Goal: Information Seeking & Learning: Learn about a topic

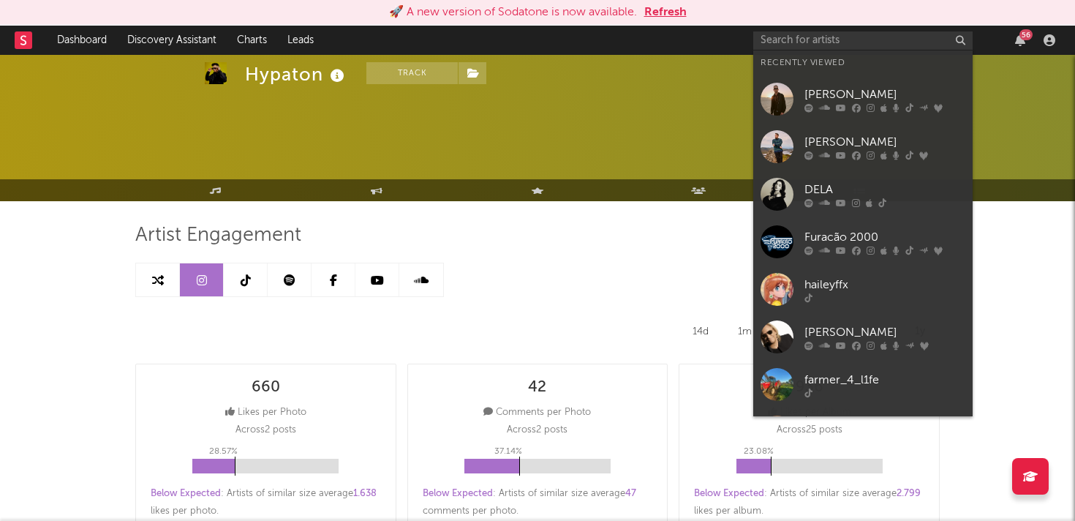
select select "YTD"
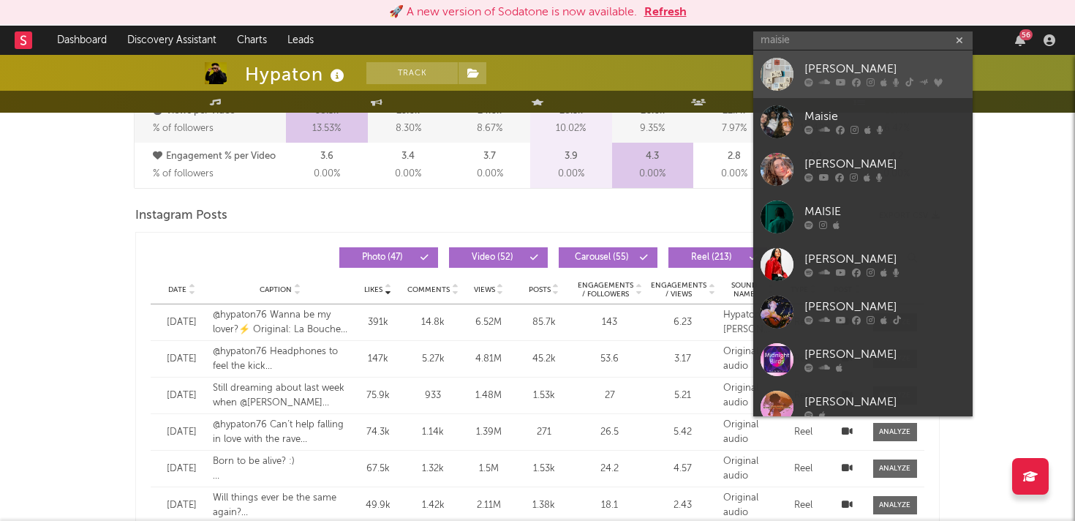
type input "maisie"
click at [852, 72] on div "[PERSON_NAME]" at bounding box center [884, 70] width 161 height 18
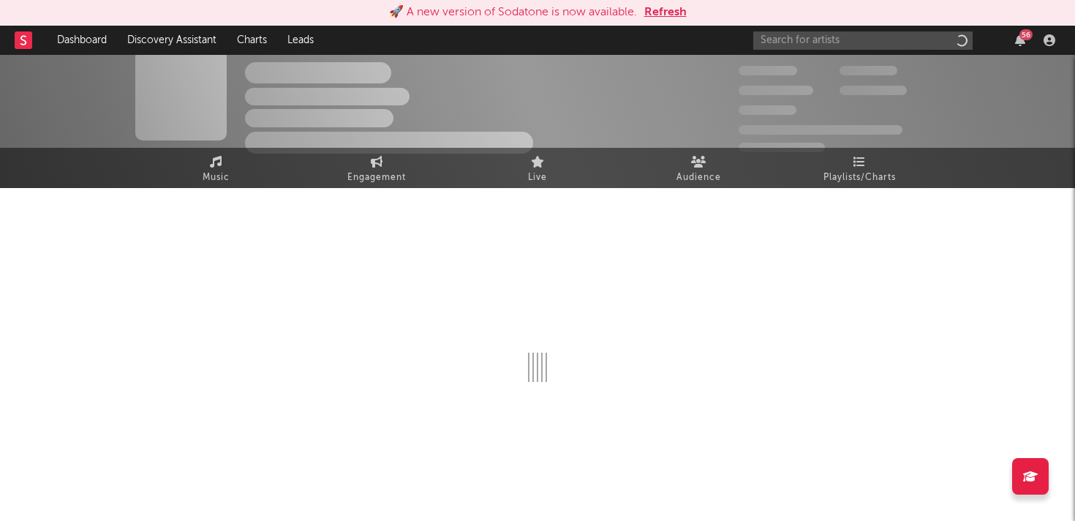
scroll to position [13, 0]
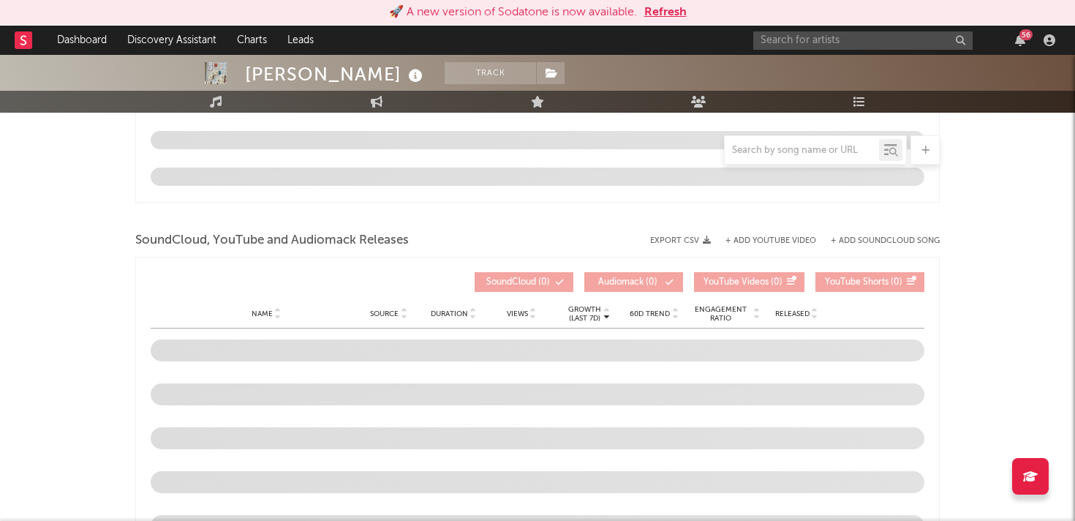
select select "6m"
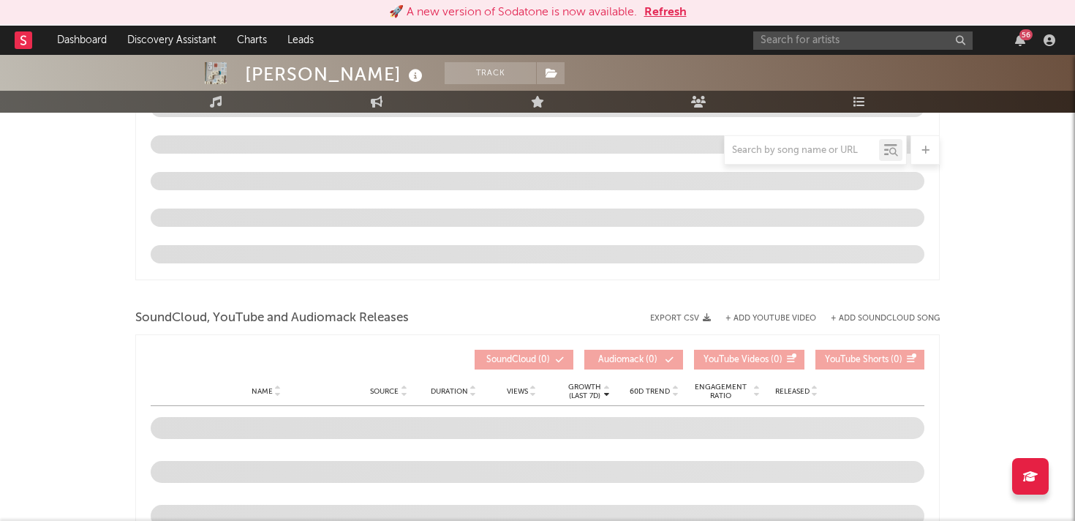
select select "6m"
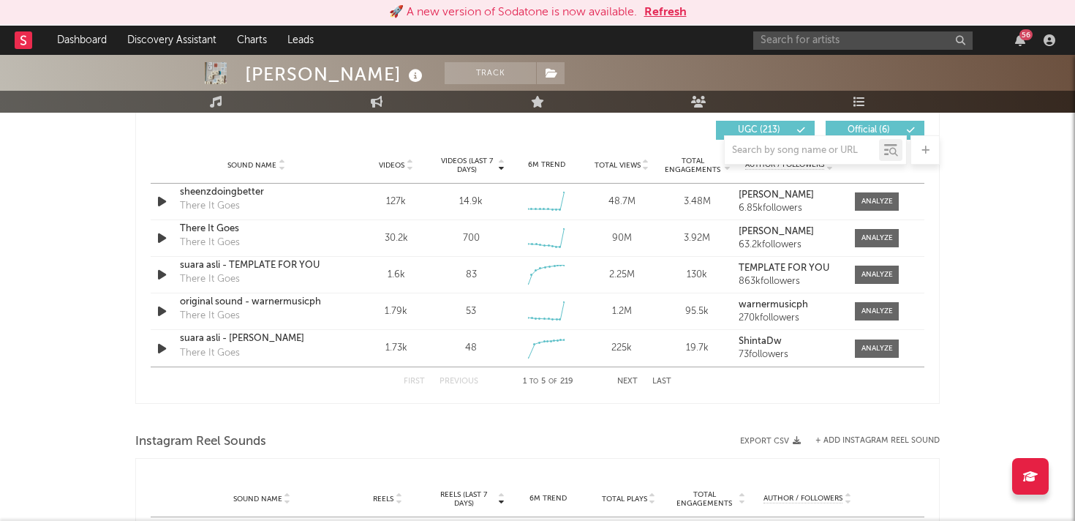
scroll to position [1040, 0]
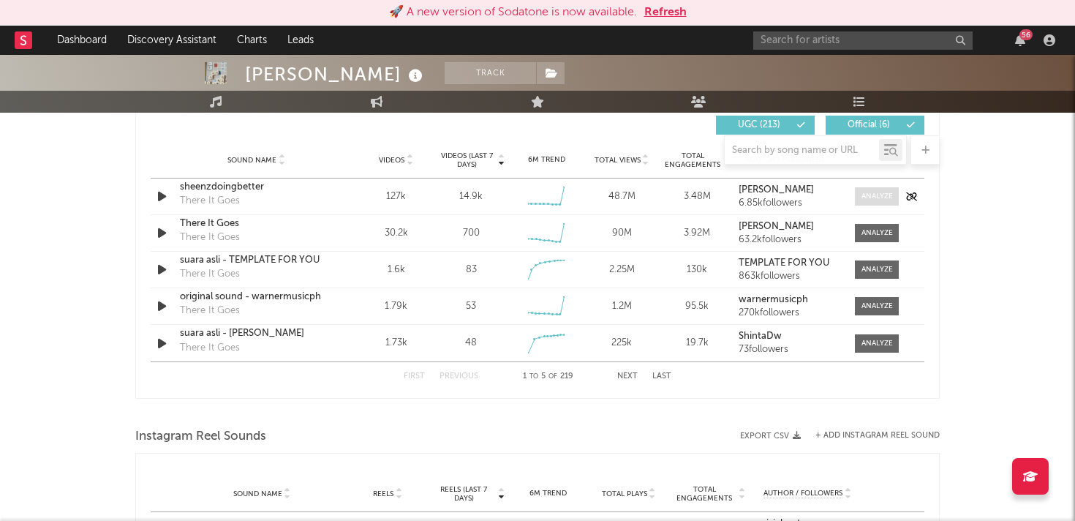
click at [880, 195] on div at bounding box center [876, 196] width 31 height 11
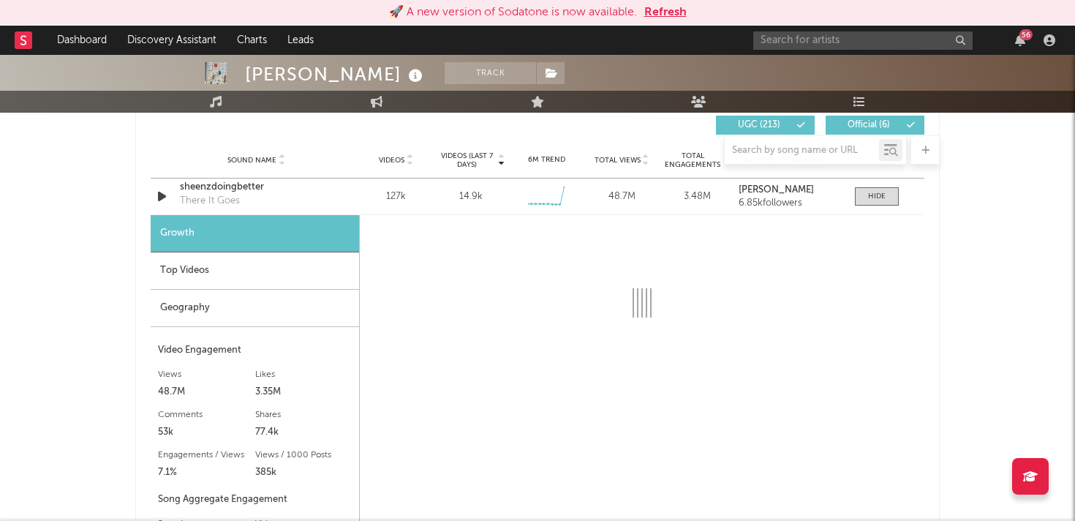
select select "6m"
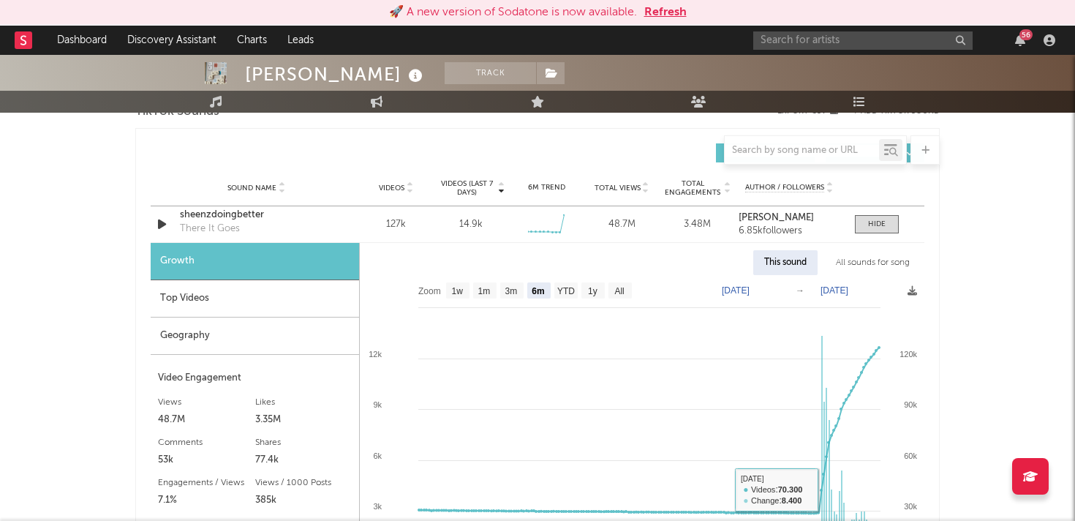
scroll to position [1010, 0]
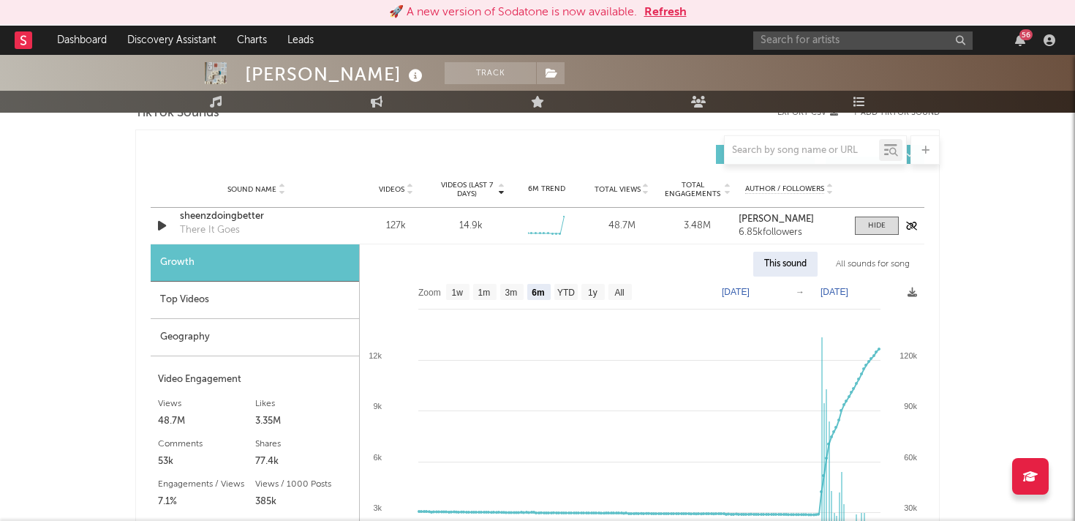
click at [171, 228] on div at bounding box center [163, 225] width 18 height 18
click at [208, 229] on div "There It Goes" at bounding box center [210, 230] width 60 height 15
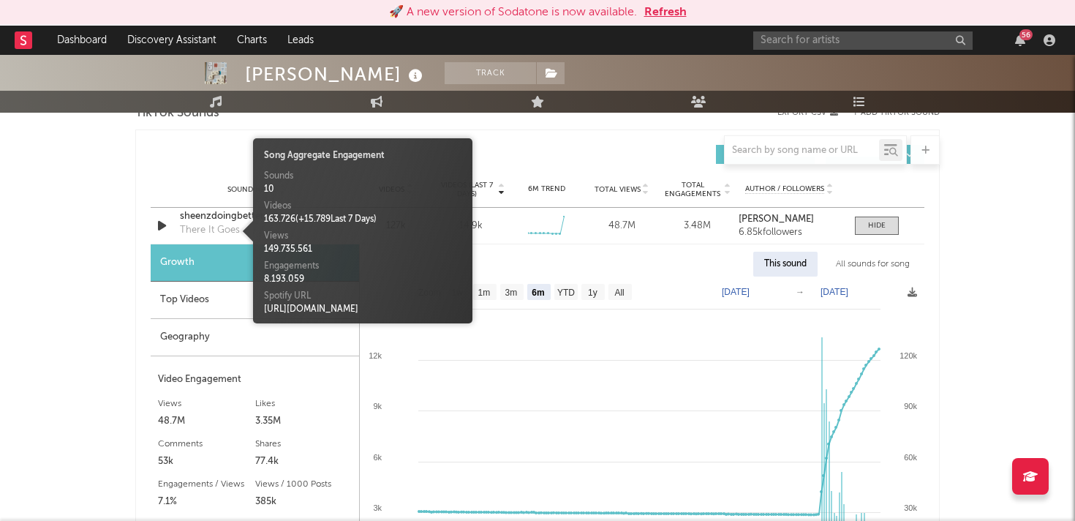
click at [83, 328] on div "[PERSON_NAME] Track [GEOGRAPHIC_DATA] | Pop Edit Track Benchmark Summary 760.46…" at bounding box center [537, 350] width 1075 height 2612
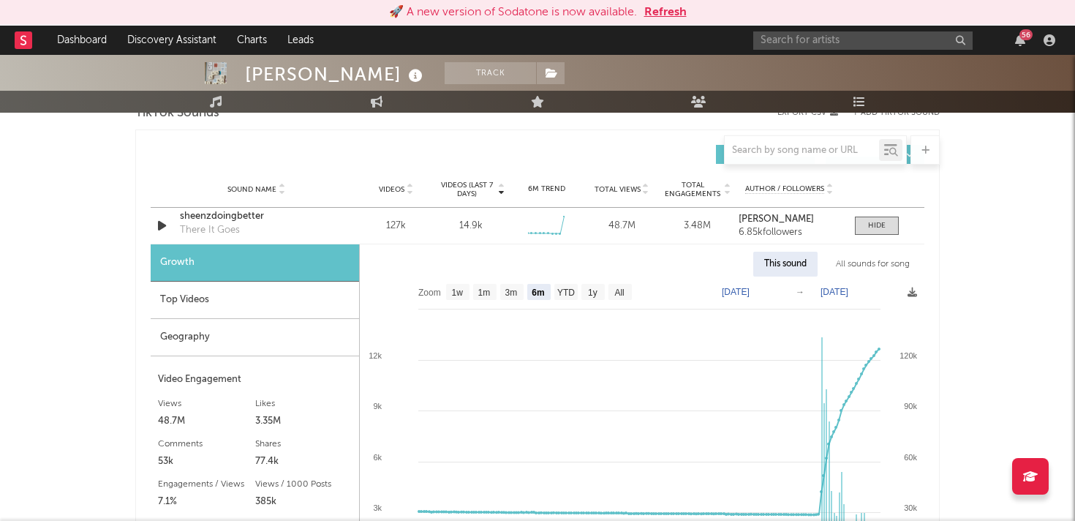
click at [237, 336] on div "Geography" at bounding box center [255, 337] width 208 height 37
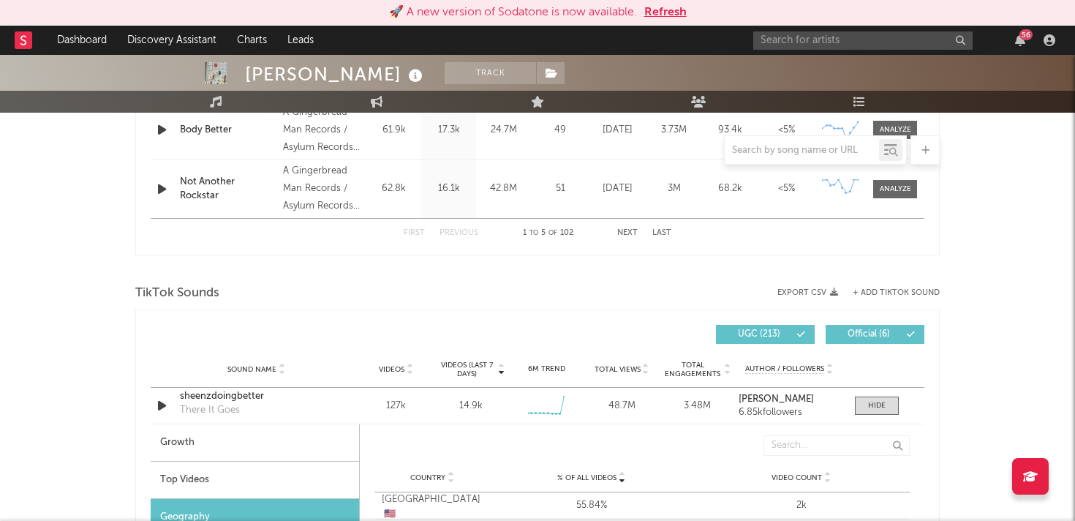
scroll to position [840, 0]
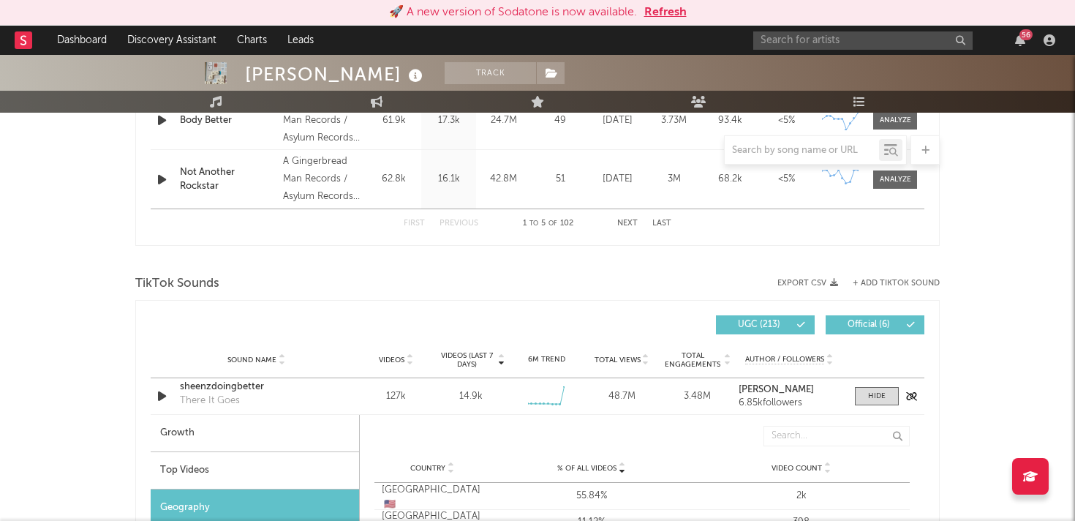
click at [165, 399] on icon "button" at bounding box center [161, 396] width 15 height 18
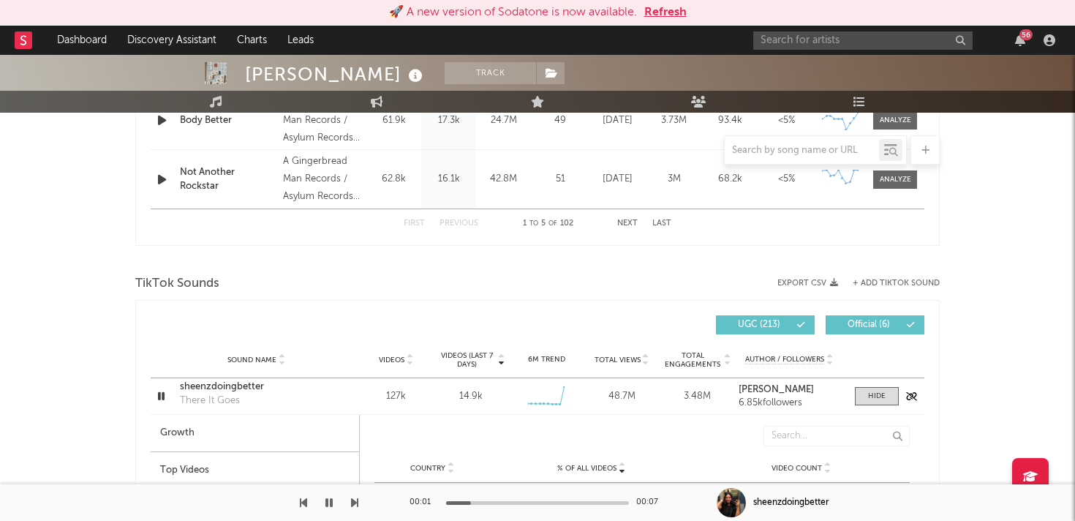
click at [160, 397] on icon "button" at bounding box center [161, 396] width 14 height 18
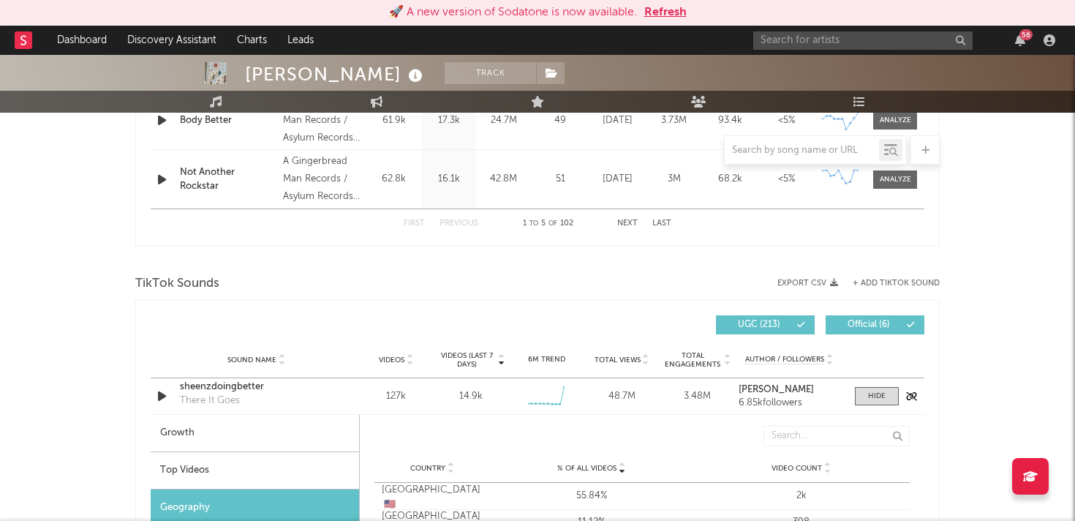
click at [208, 384] on div "sheenzdoingbetter" at bounding box center [256, 386] width 153 height 15
